Goal: Find specific fact: Find specific fact

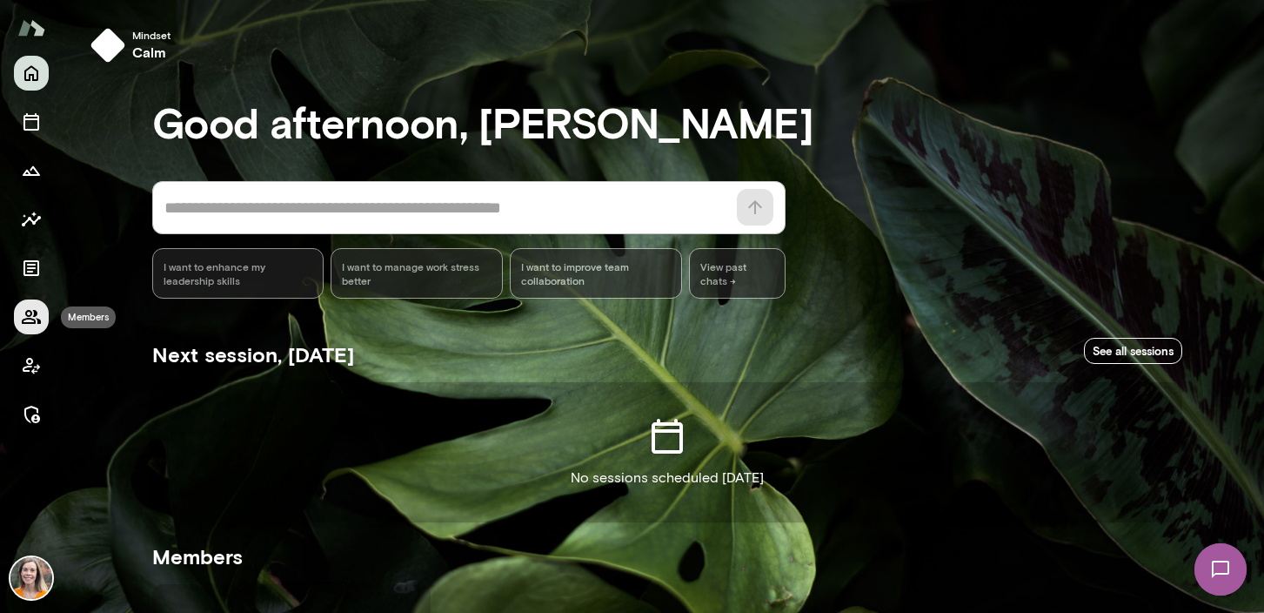
click at [31, 316] on icon "Members" at bounding box center [31, 316] width 21 height 21
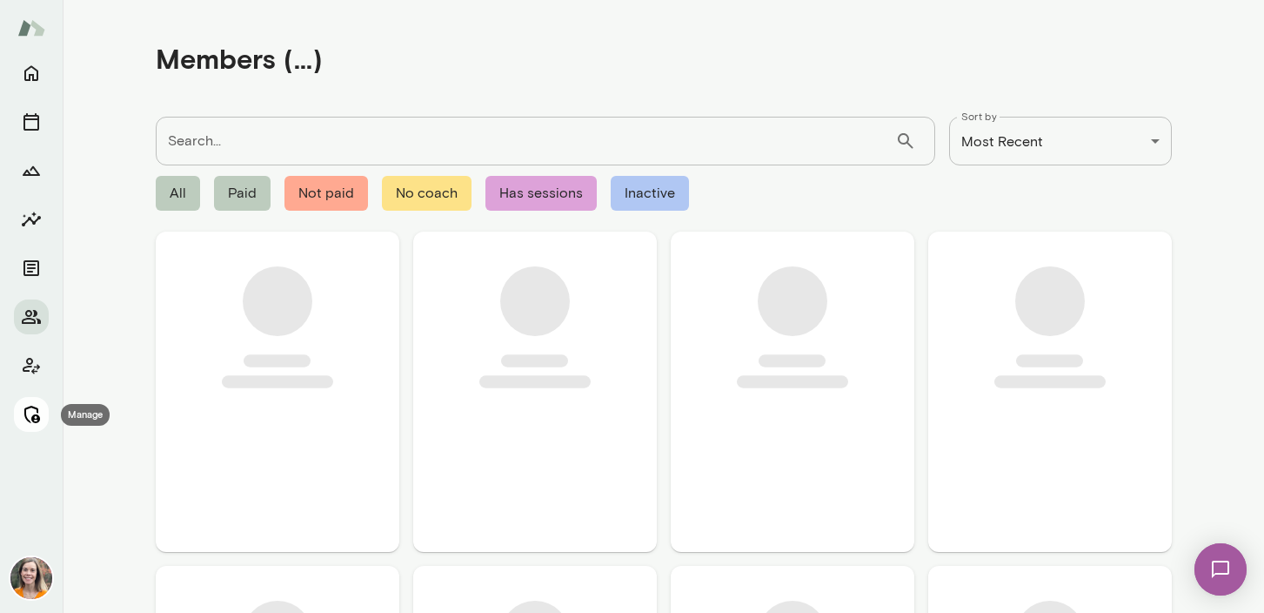
click at [39, 401] on button "Manage" at bounding box center [31, 414] width 35 height 35
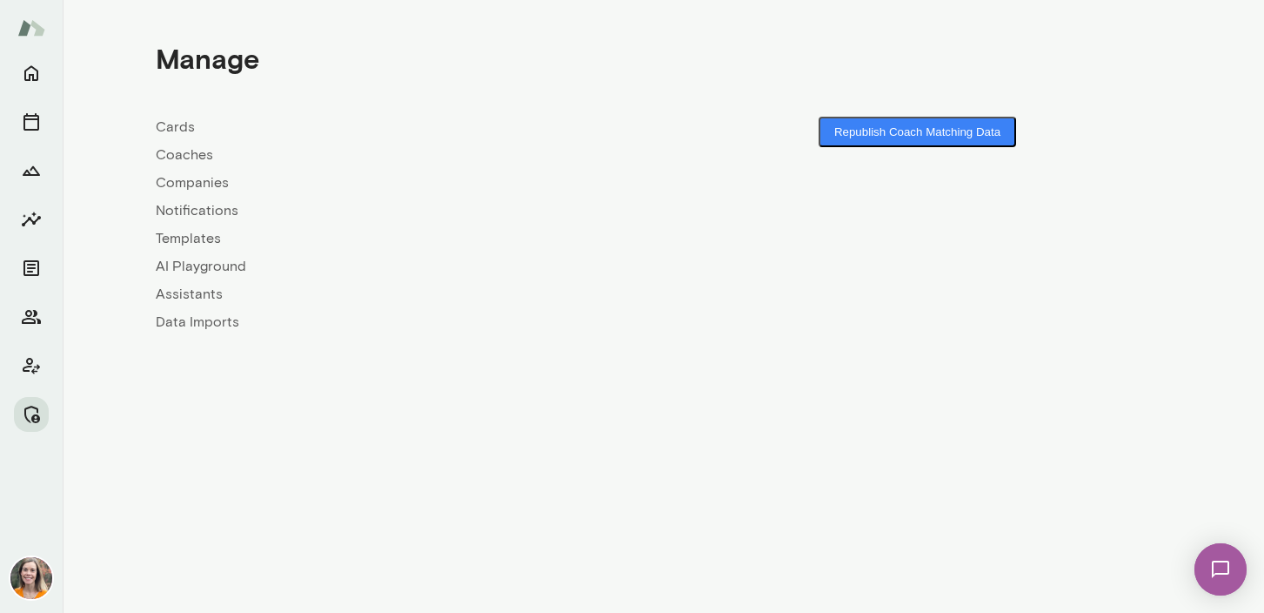
click at [177, 159] on link "Coaches" at bounding box center [410, 154] width 508 height 21
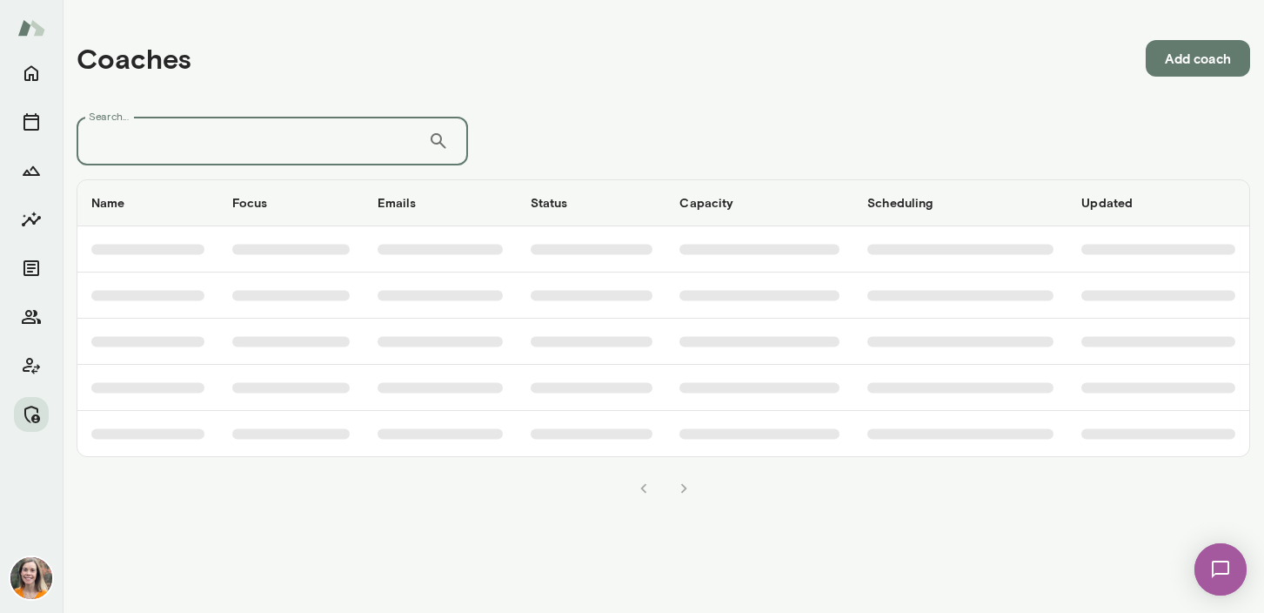
click at [201, 145] on input "Search..." at bounding box center [253, 141] width 352 height 49
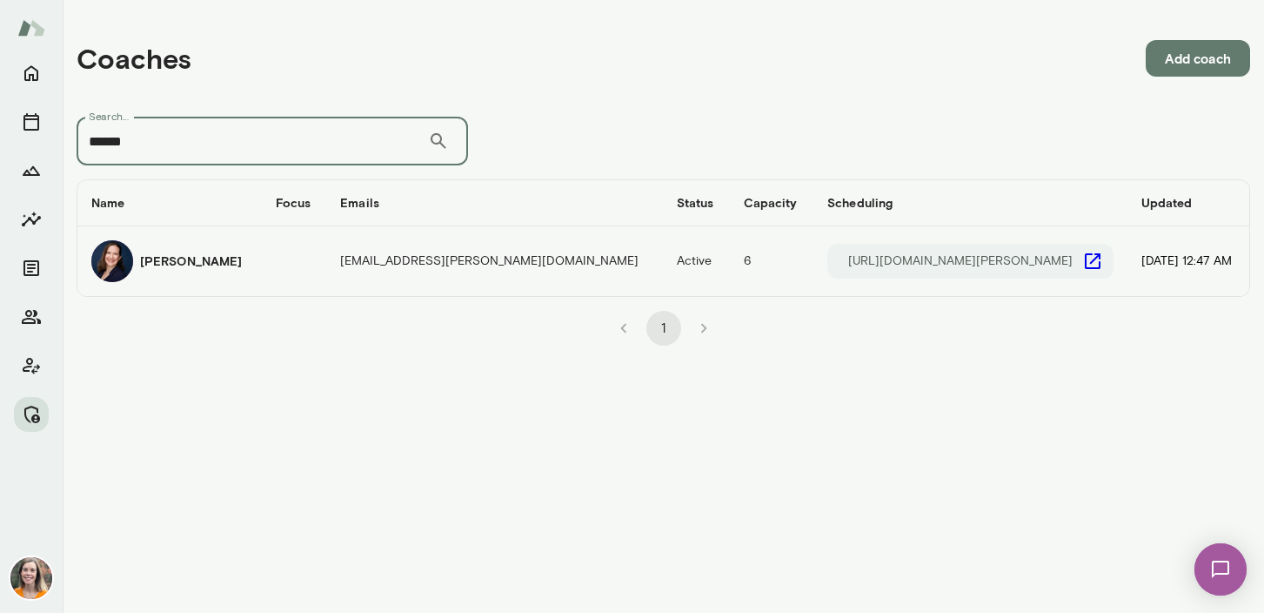
type input "******"
click at [240, 264] on div "Anna Bethke" at bounding box center [169, 261] width 157 height 42
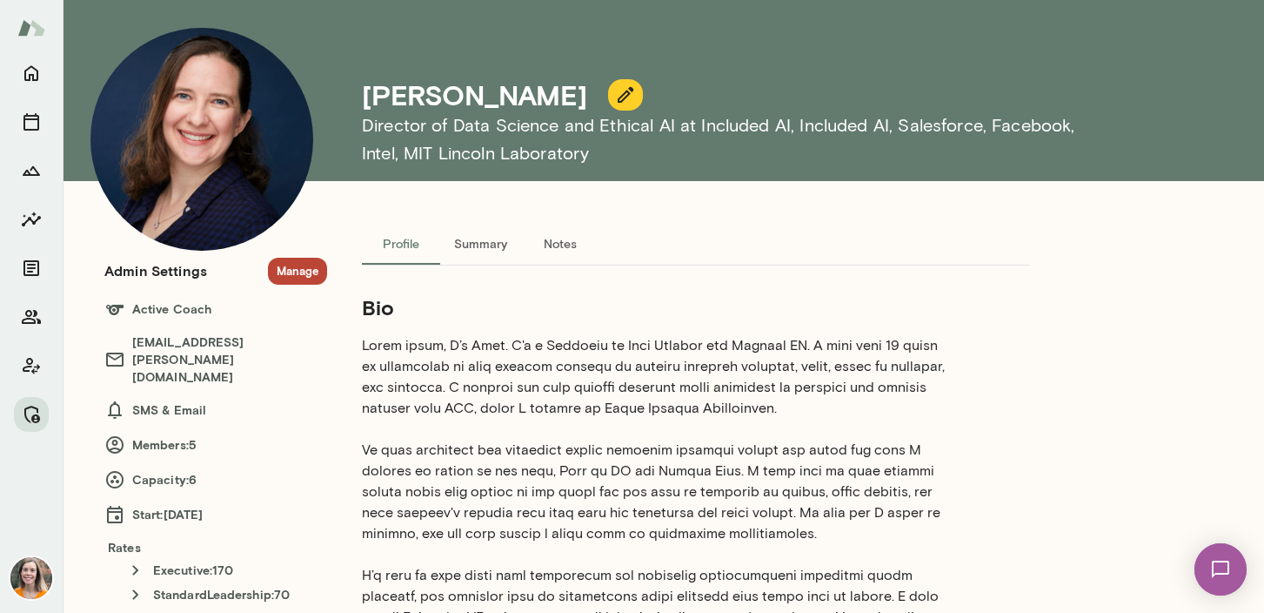
scroll to position [41, 0]
click at [295, 277] on button "Manage" at bounding box center [297, 271] width 59 height 27
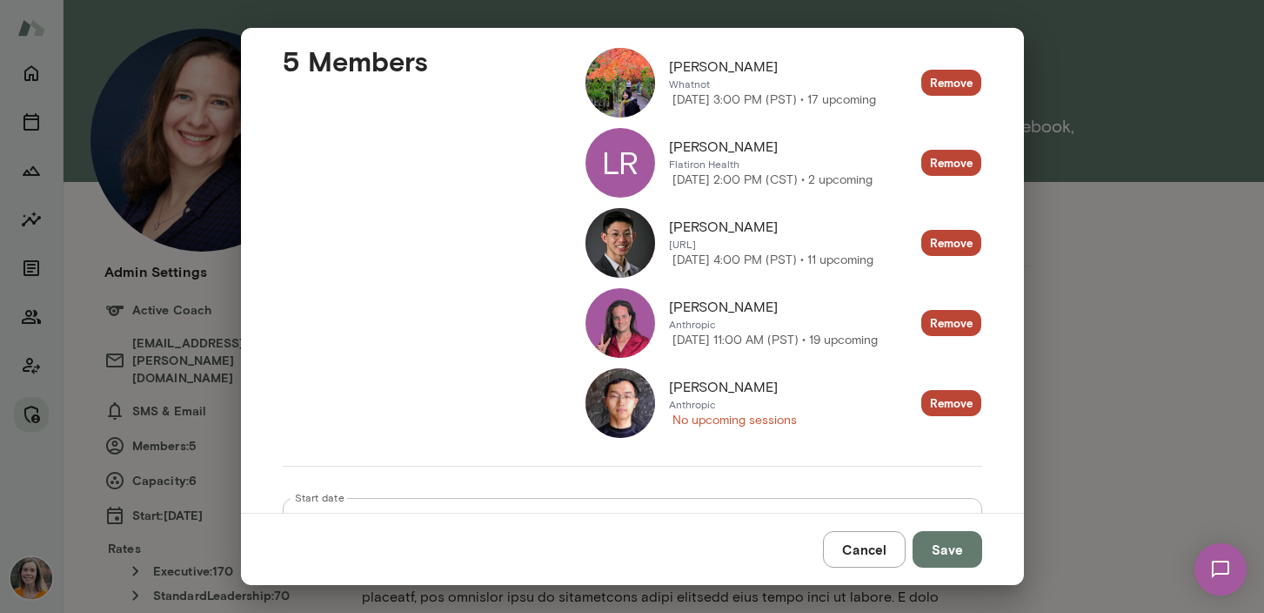
scroll to position [263, 0]
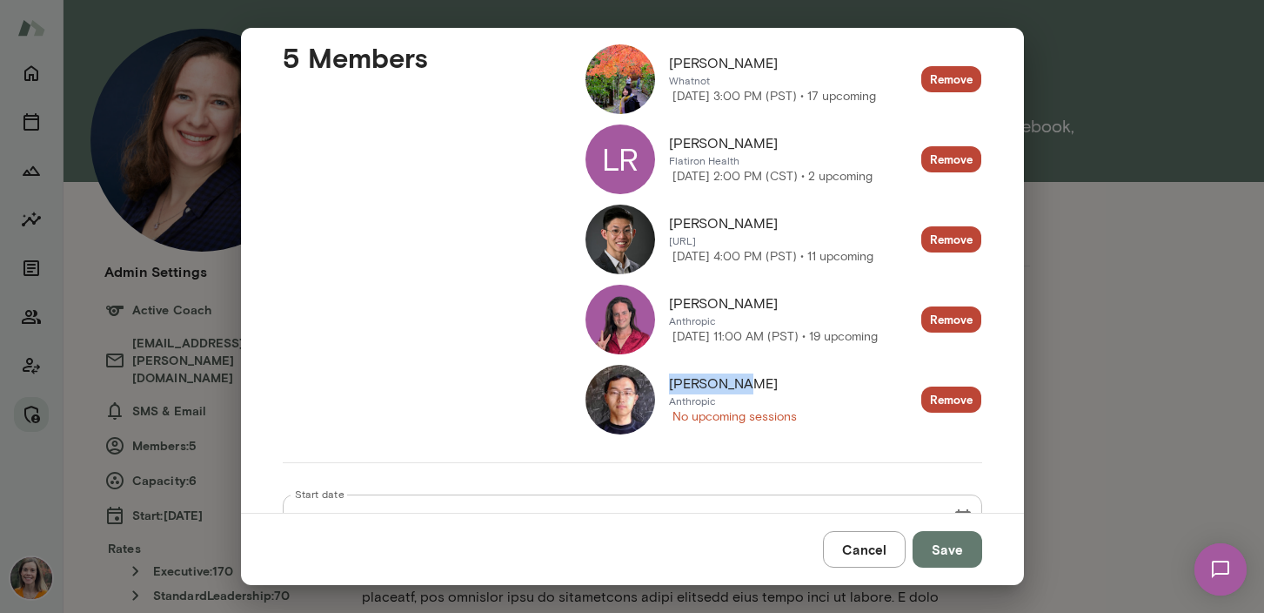
drag, startPoint x: 746, startPoint y: 384, endPoint x: 673, endPoint y: 381, distance: 73.1
click at [673, 381] on div "Daliang Li" at bounding box center [733, 383] width 128 height 21
copy span "Daliang Li"
click at [869, 553] on button "Cancel" at bounding box center [864, 549] width 83 height 37
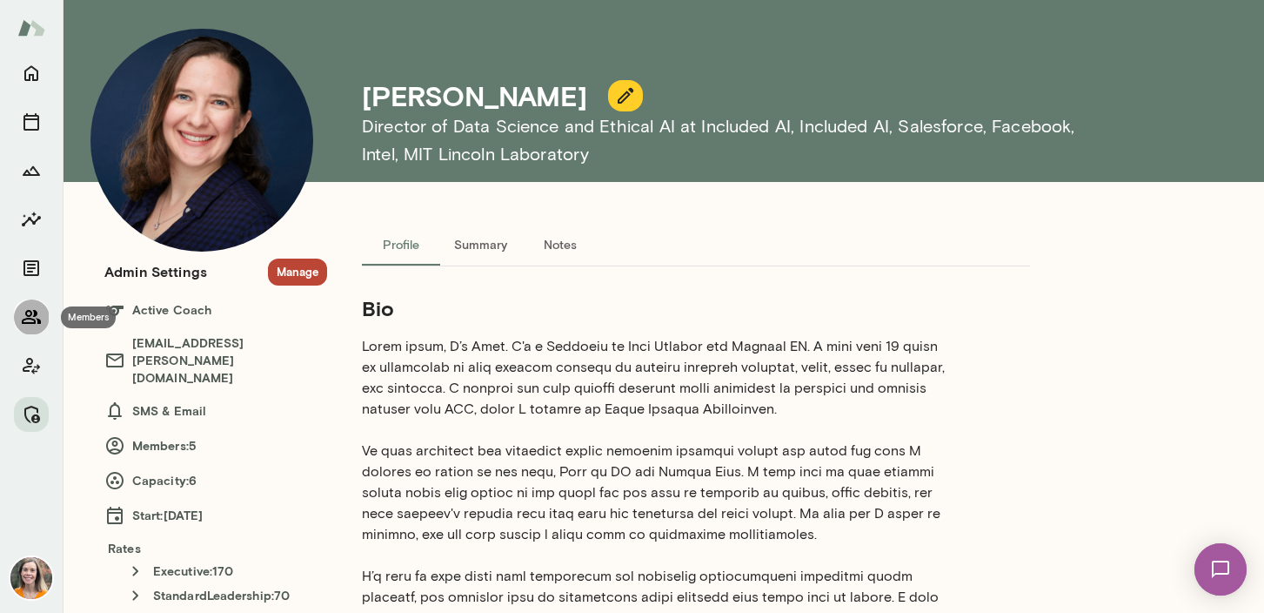
click at [23, 312] on icon "Members" at bounding box center [31, 316] width 21 height 21
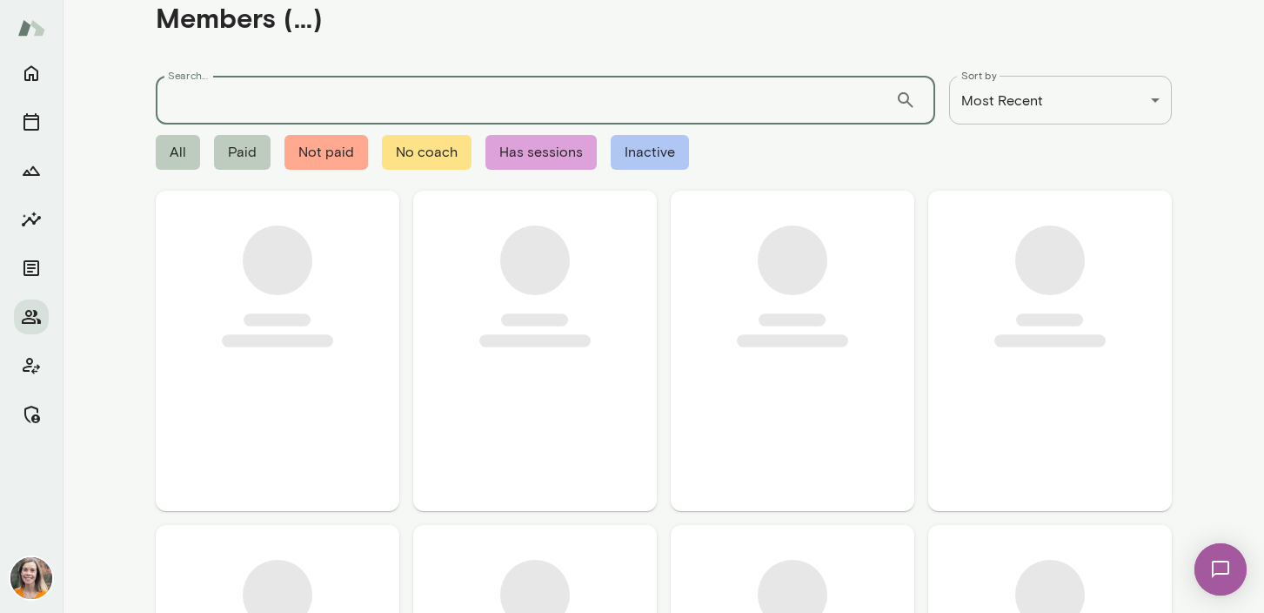
click at [233, 91] on input "Search..." at bounding box center [526, 100] width 740 height 49
paste input "**********"
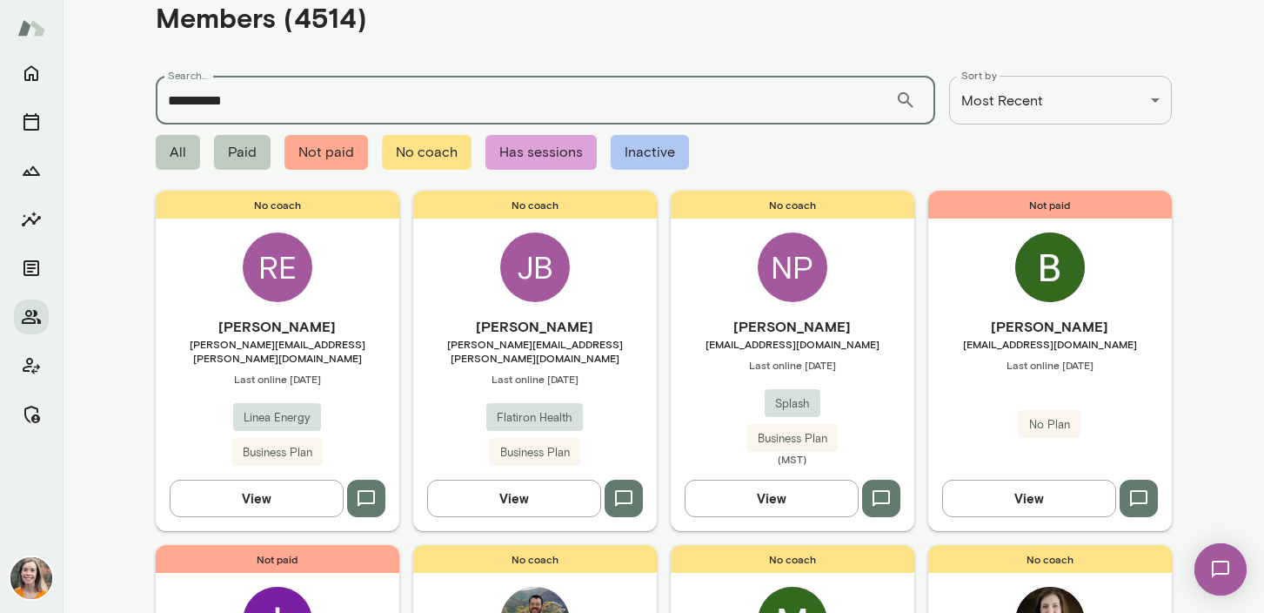
type input "**********"
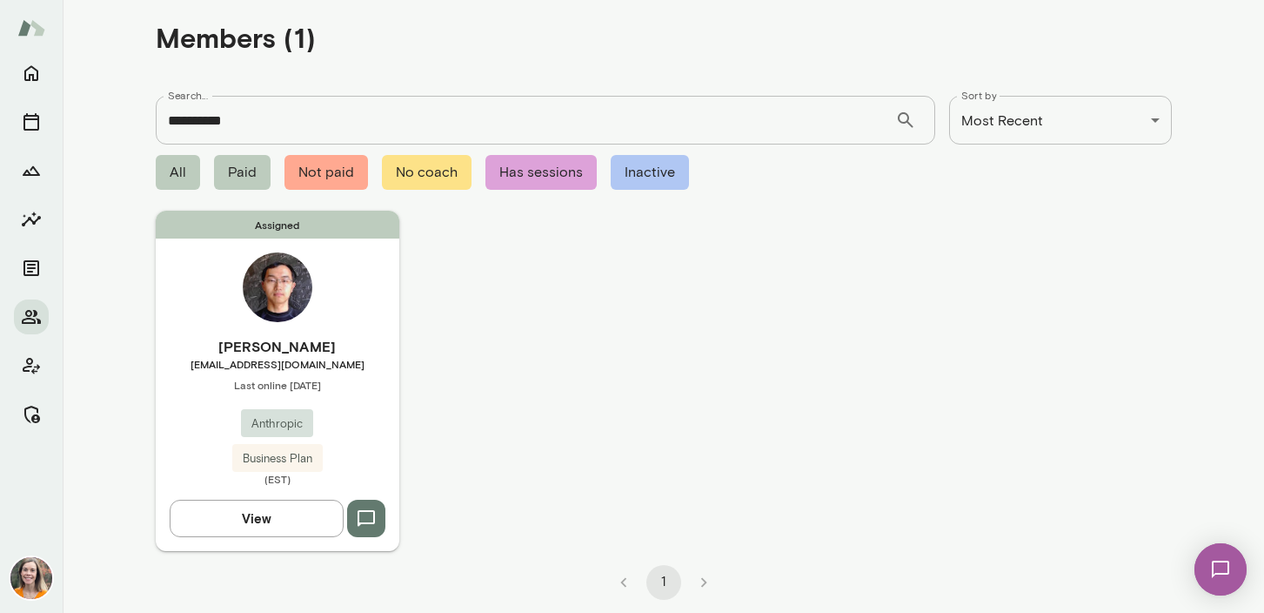
click at [358, 380] on span "Last online October 8" at bounding box center [278, 385] width 244 height 14
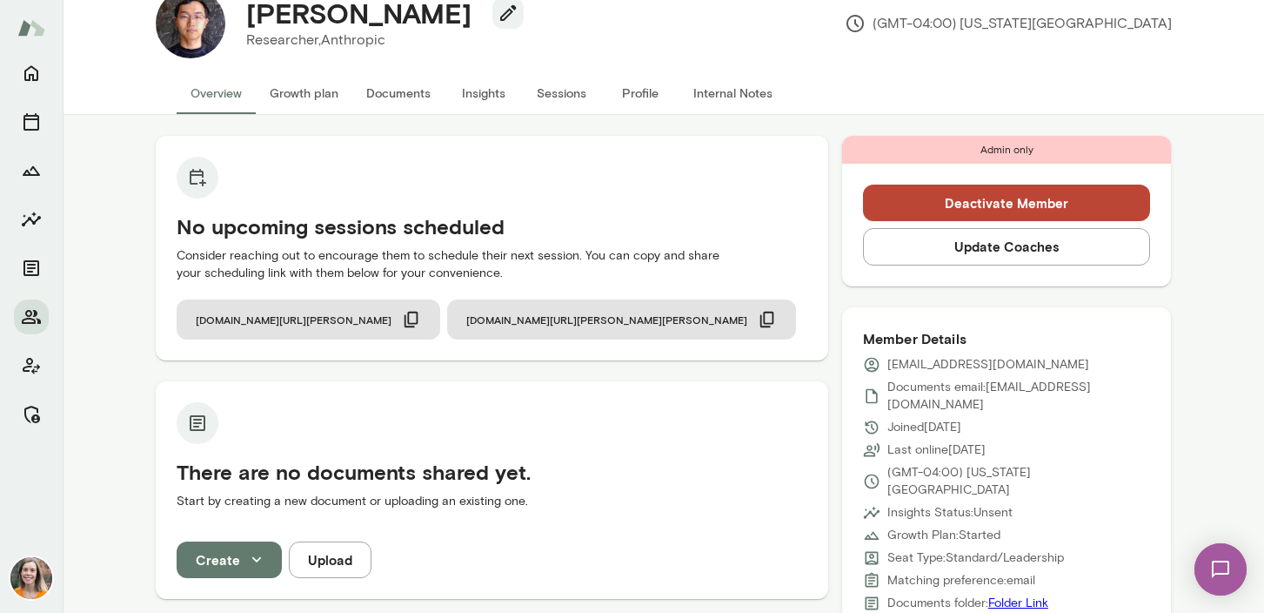
scroll to position [40, 0]
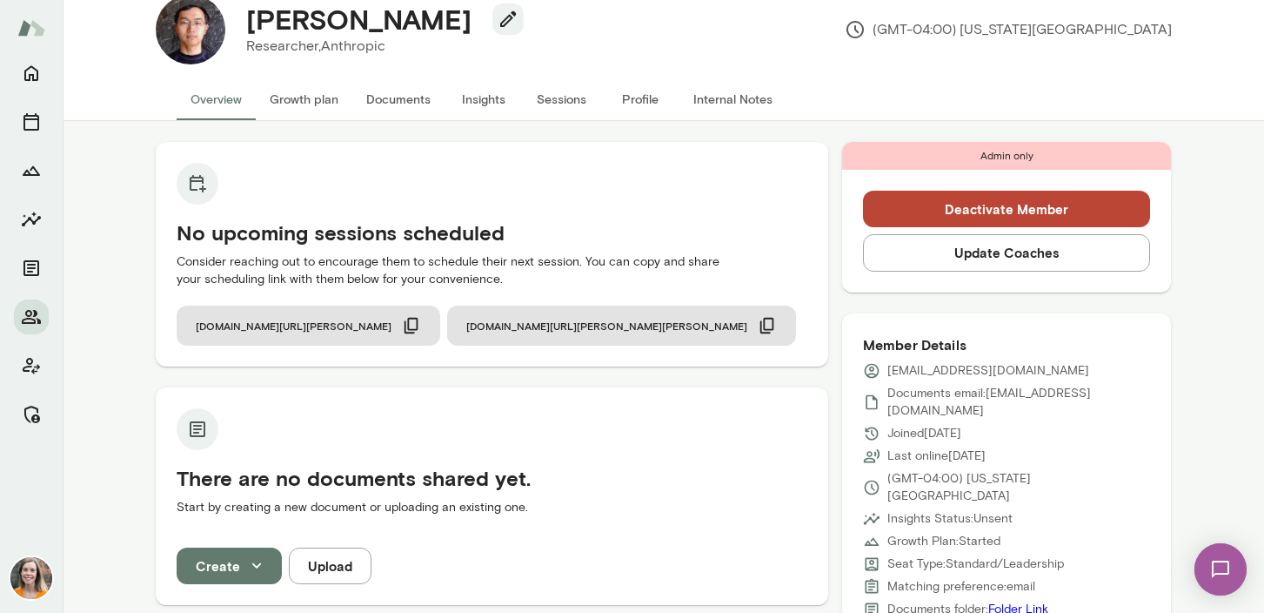
click at [555, 97] on button "Sessions" at bounding box center [562, 99] width 78 height 42
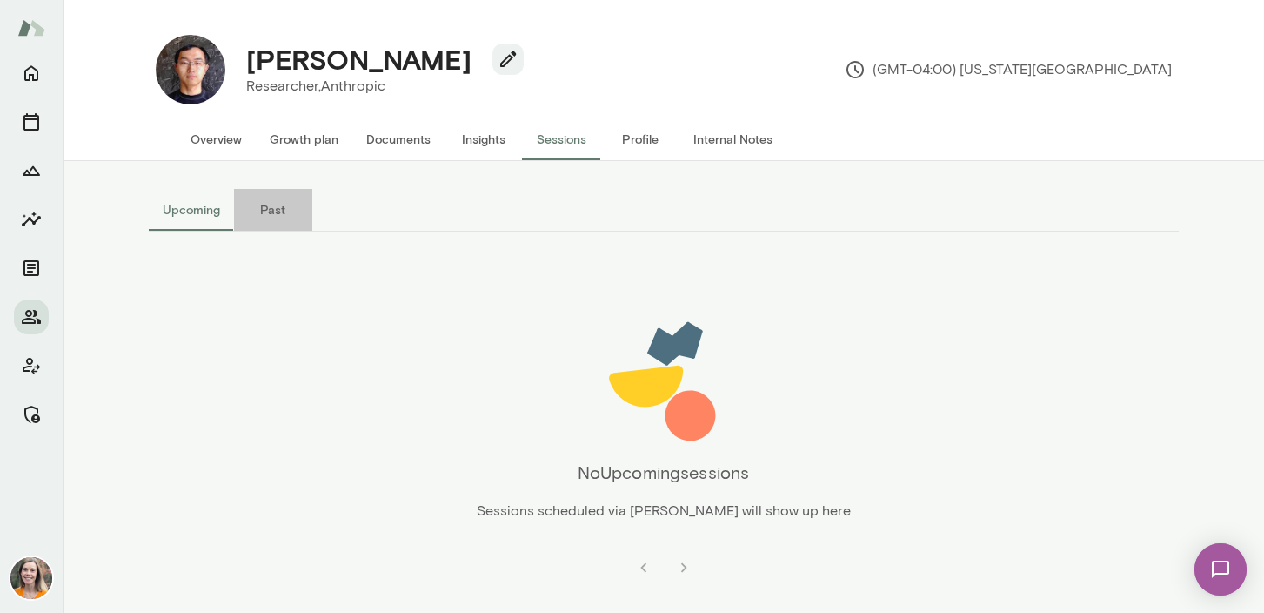
click at [274, 214] on button "Past" at bounding box center [273, 210] width 78 height 42
click at [183, 215] on button "Upcoming" at bounding box center [191, 210] width 85 height 42
click at [205, 131] on button "Overview" at bounding box center [216, 139] width 79 height 42
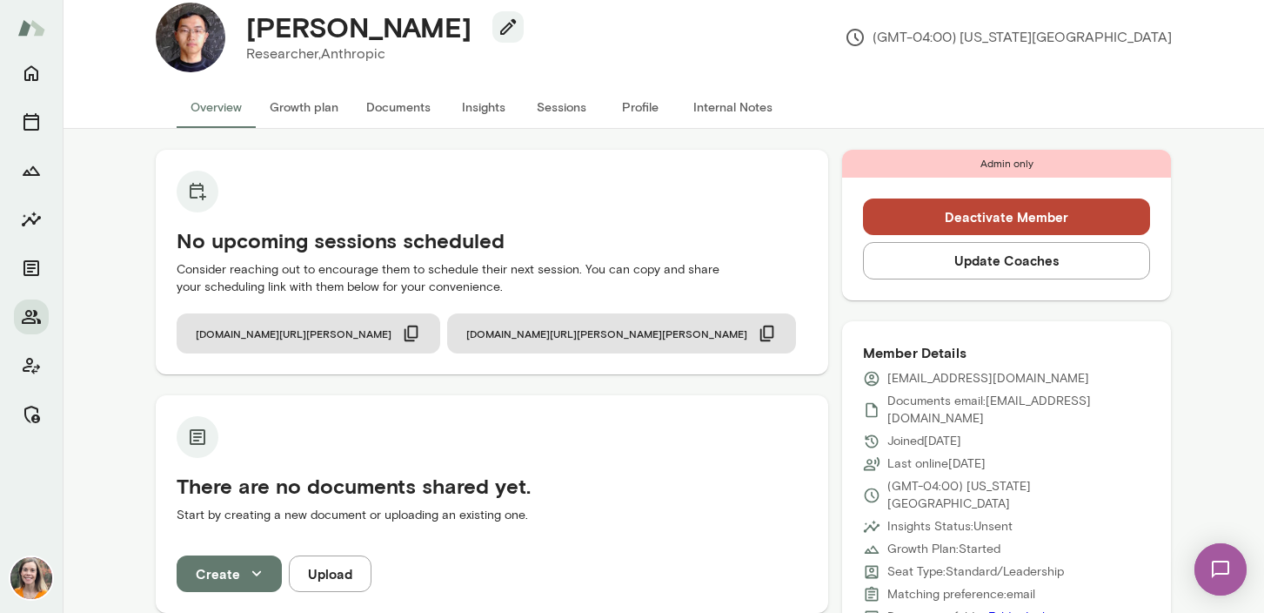
scroll to position [5, 0]
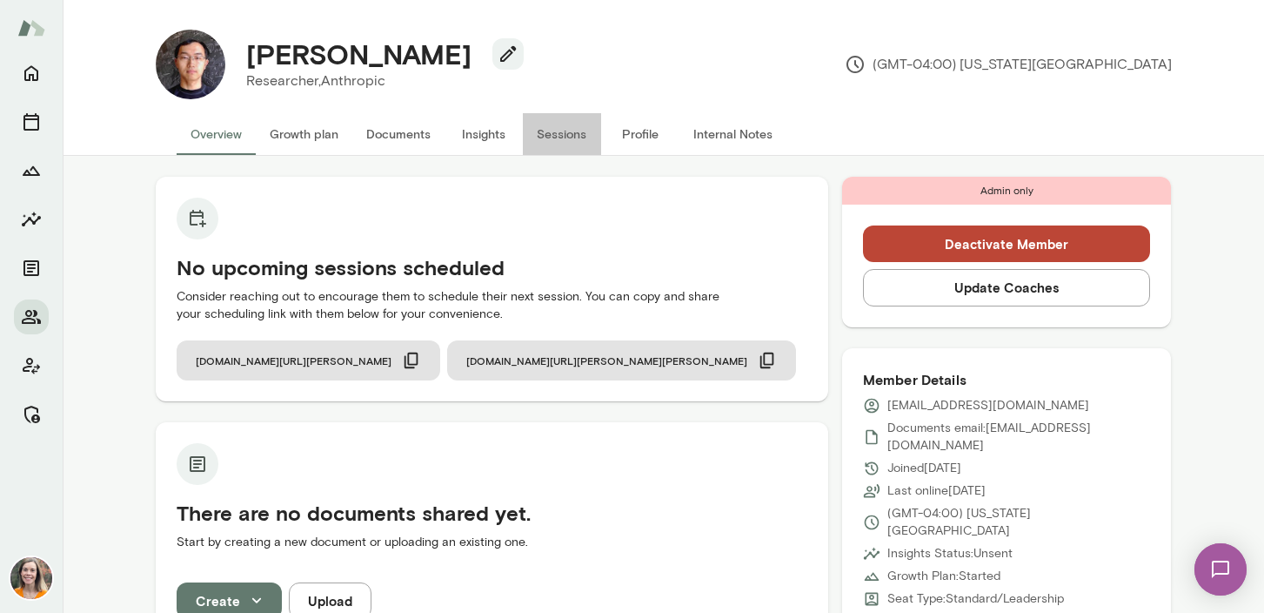
click at [556, 132] on button "Sessions" at bounding box center [562, 134] width 78 height 42
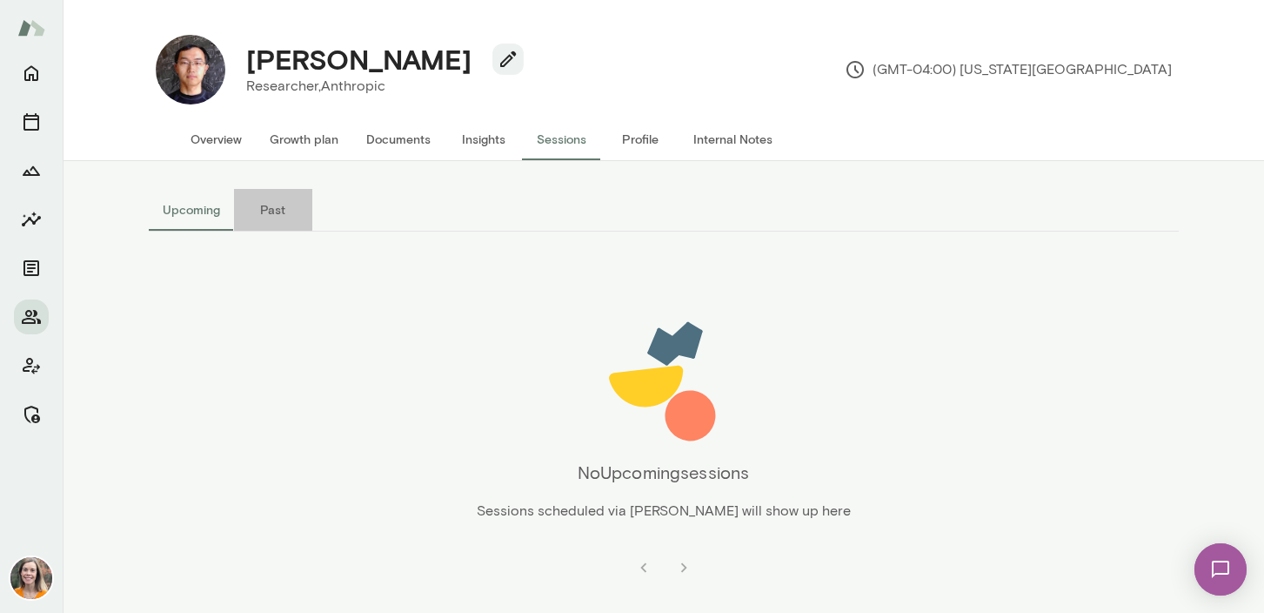
click at [272, 222] on button "Past" at bounding box center [273, 210] width 78 height 42
click at [211, 139] on button "Overview" at bounding box center [216, 139] width 79 height 42
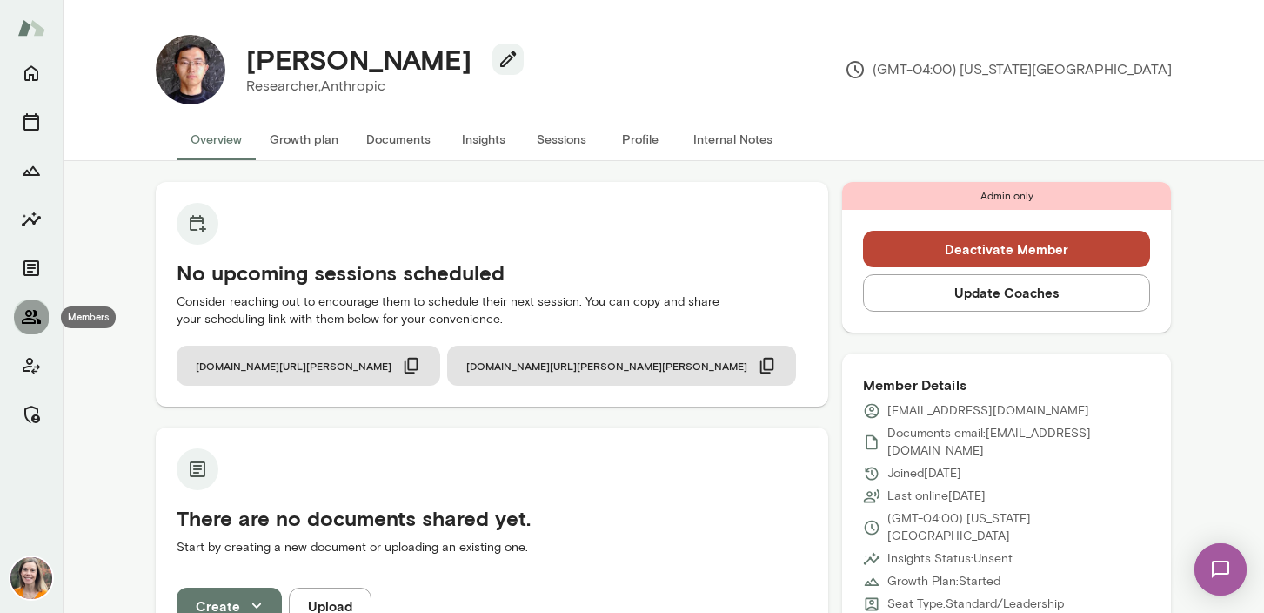
click at [29, 318] on icon "Members" at bounding box center [31, 317] width 19 height 14
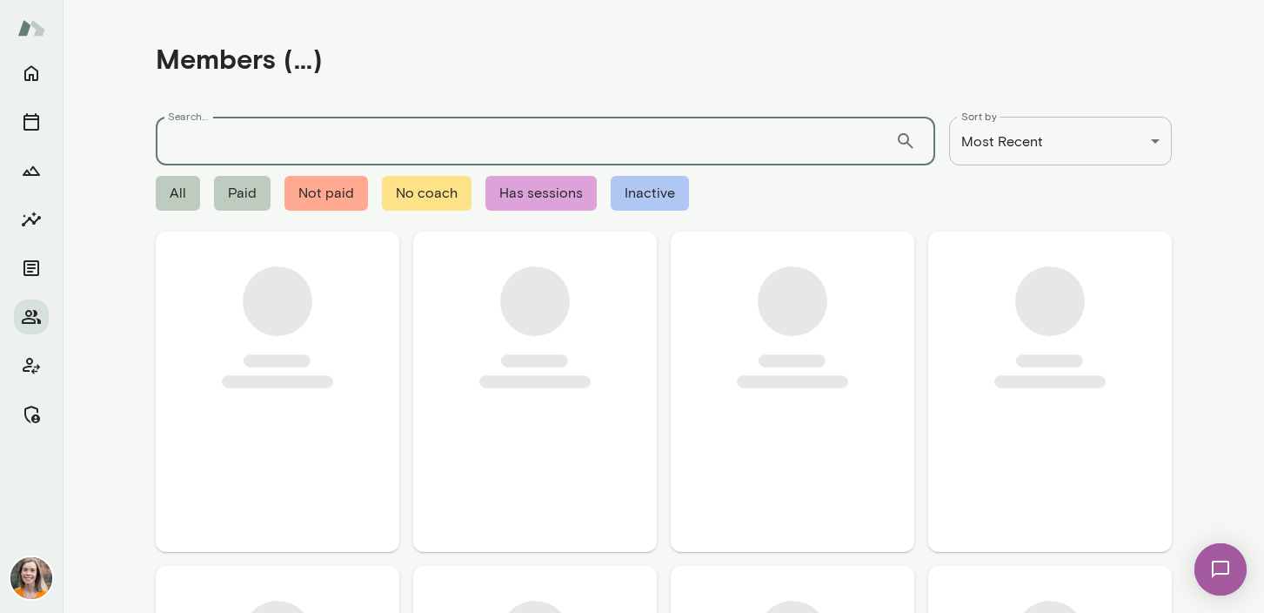
click at [255, 141] on input "Search..." at bounding box center [526, 141] width 740 height 49
paste input "**********"
type input "**********"
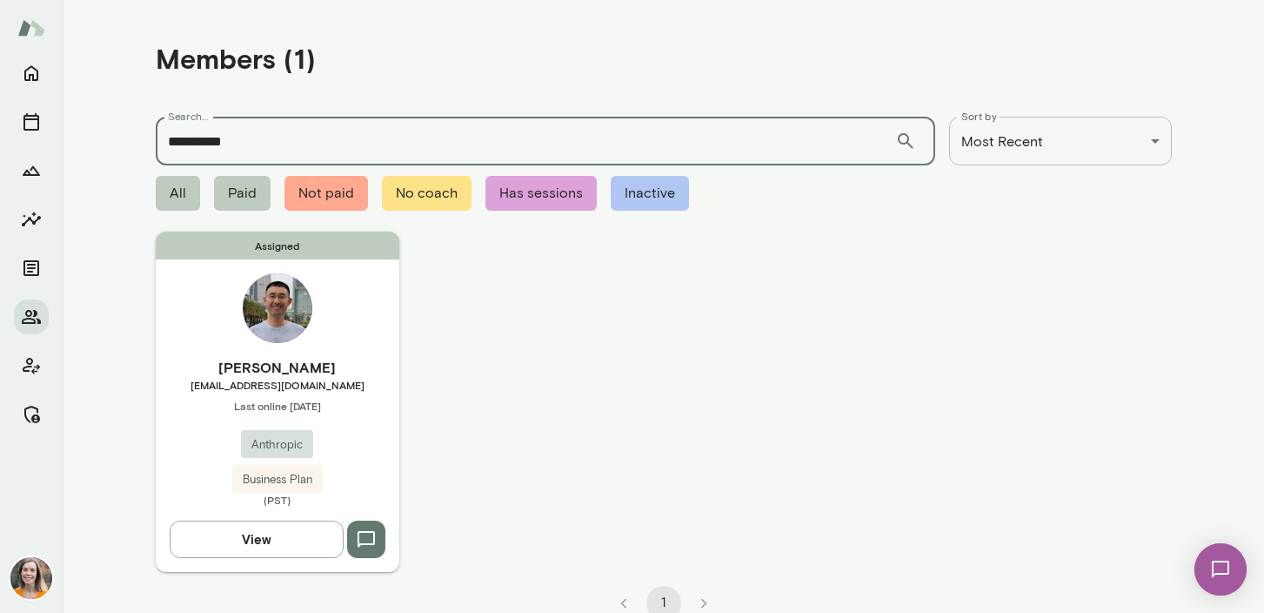
click at [345, 391] on span "shawnwang@anthropic.com" at bounding box center [278, 385] width 244 height 14
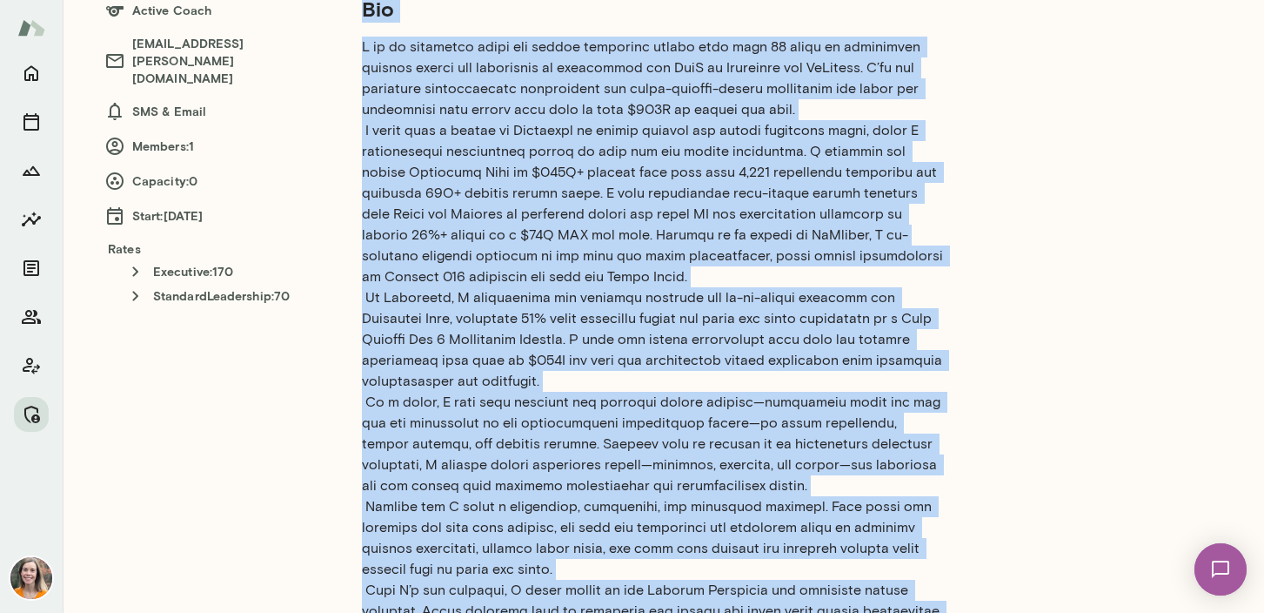
scroll to position [339, 0]
drag, startPoint x: 487, startPoint y: 524, endPoint x: 358, endPoint y: 55, distance: 486.6
copy p "L ip do sitametco adipi eli seddoe temporinc utlabo etdo magn 24 aliqu en admin…"
